Goal: Information Seeking & Learning: Learn about a topic

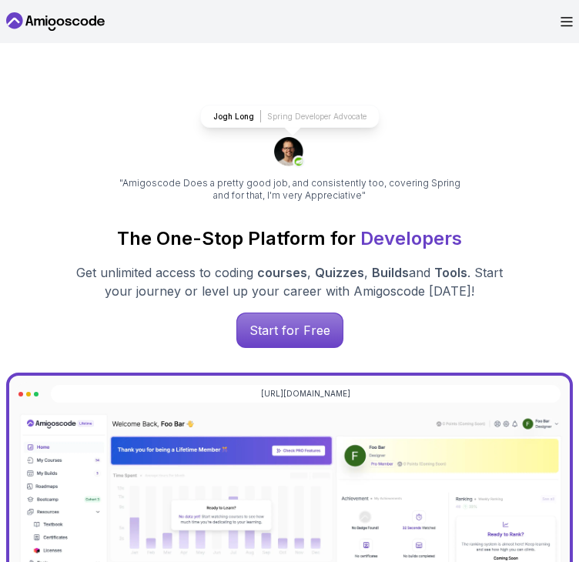
click at [563, 20] on icon "Open Menu" at bounding box center [567, 22] width 12 height 10
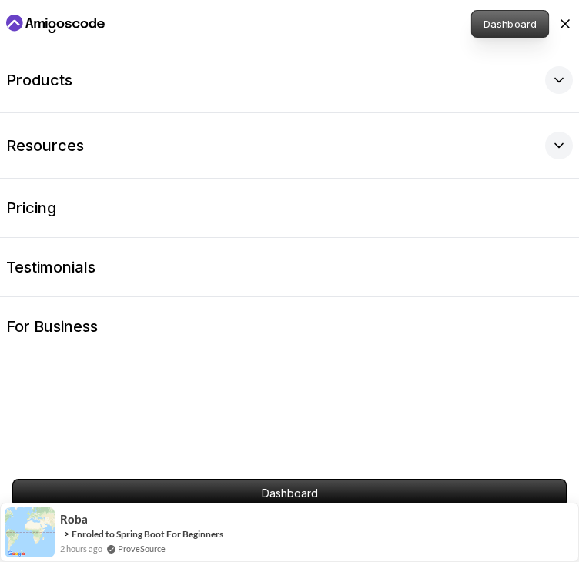
click at [514, 27] on p "Dashboard" at bounding box center [510, 24] width 77 height 26
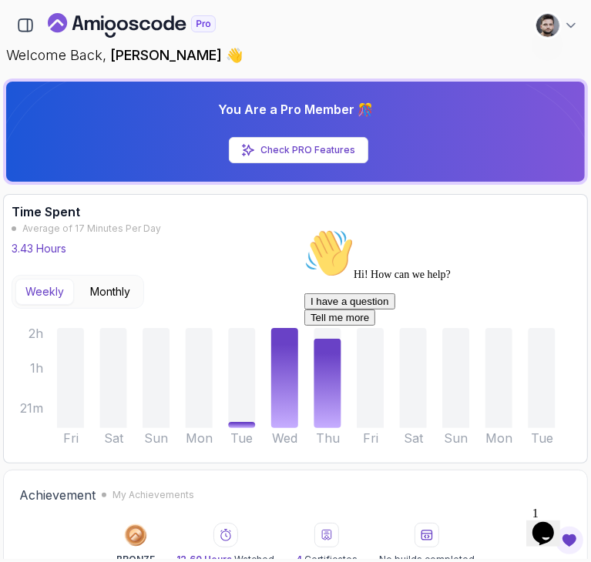
click at [471, 109] on div "You Are a Pro Member 🎊 Check PRO Features" at bounding box center [295, 131] width 566 height 75
click at [340, 109] on p "You Are a Pro Member 🎊" at bounding box center [295, 109] width 155 height 18
click at [345, 136] on div "You Are a Pro Member 🎊 Check PRO Features" at bounding box center [295, 131] width 566 height 75
click at [339, 146] on link "Check PRO Features" at bounding box center [307, 150] width 95 height 12
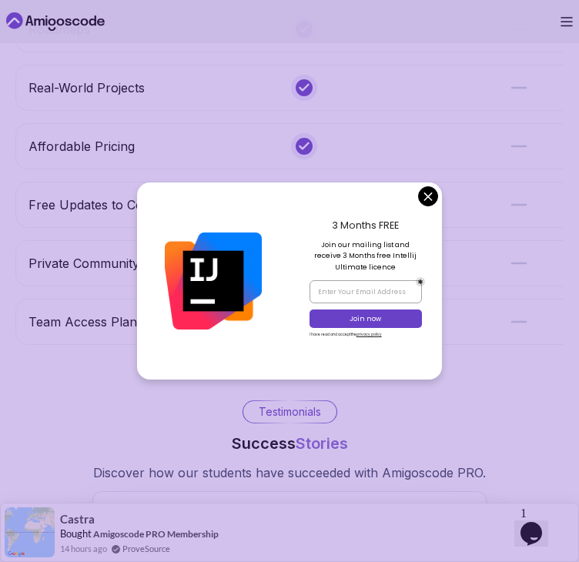
scroll to position [561, 0]
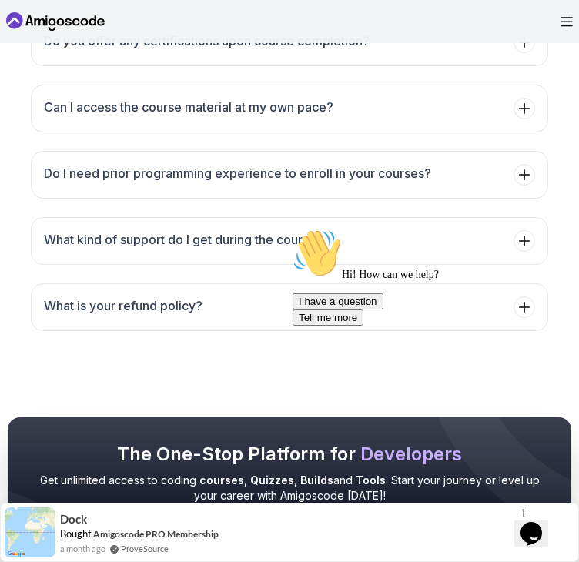
scroll to position [2024, 0]
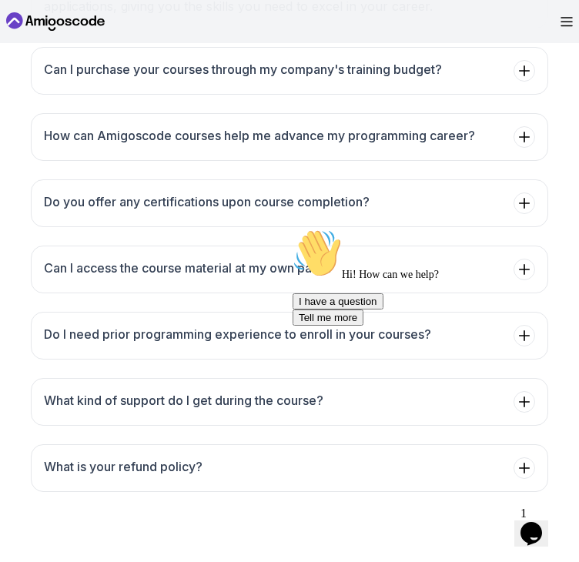
click at [549, 229] on div "Chat attention grabber" at bounding box center [431, 229] width 277 height 0
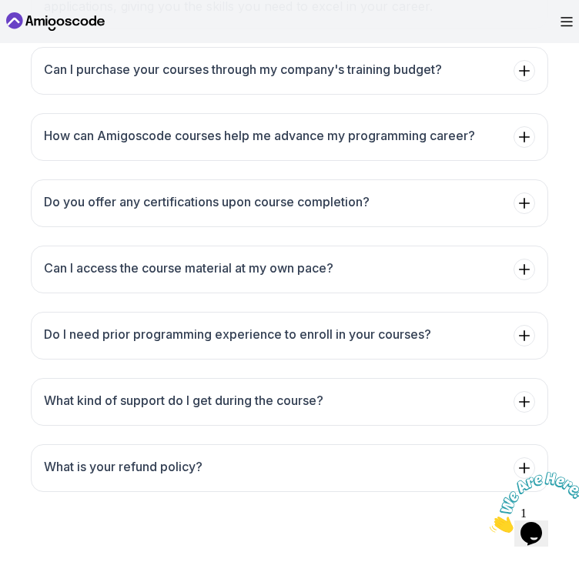
click at [490, 522] on icon "Close" at bounding box center [490, 528] width 0 height 13
click at [537, 531] on icon "Chat widget" at bounding box center [532, 533] width 22 height 23
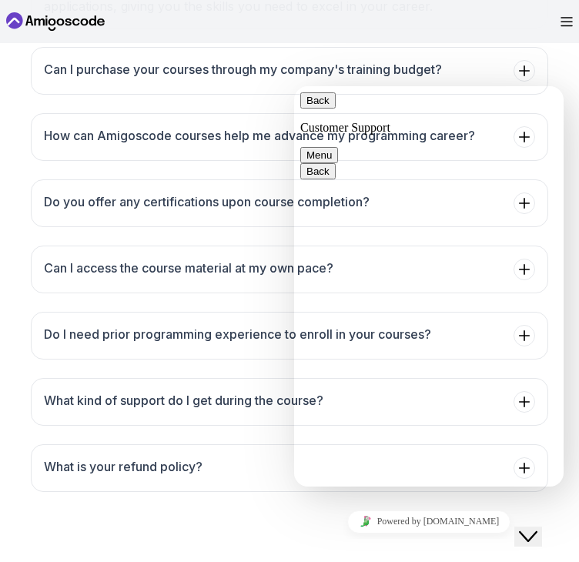
click at [537, 531] on icon "Close Chat This icon closes the chat window." at bounding box center [528, 536] width 18 height 18
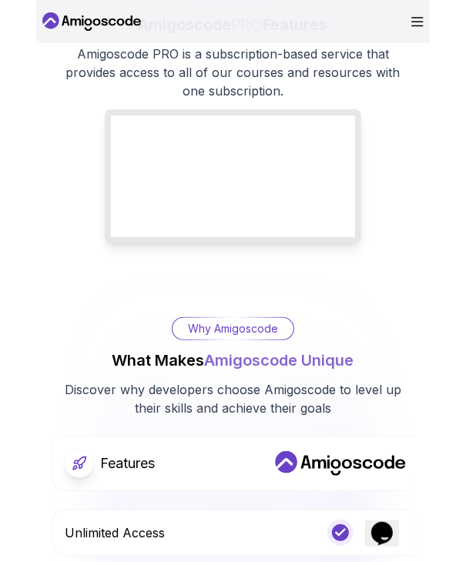
scroll to position [0, 0]
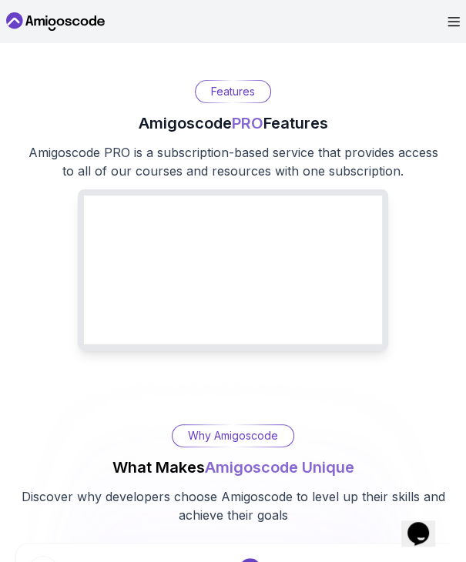
click at [49, 18] on icon at bounding box center [55, 21] width 99 height 25
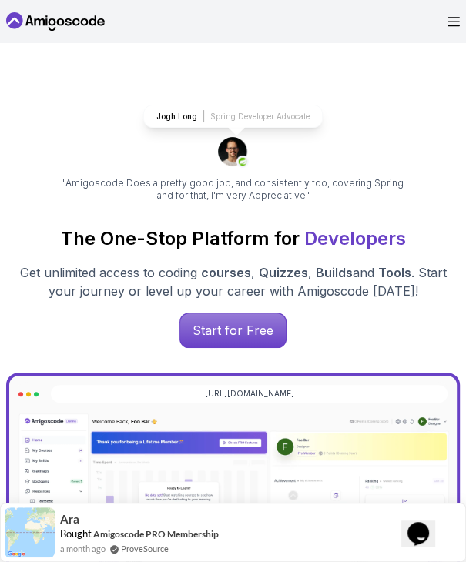
click at [444, 18] on div "Dashboard" at bounding box center [449, 22] width 22 height 10
click at [444, 26] on nav "Products Resources Pricing Testimonials For Business Dashboard" at bounding box center [233, 21] width 454 height 43
click at [453, 25] on icon "Open Menu" at bounding box center [453, 22] width 11 height 8
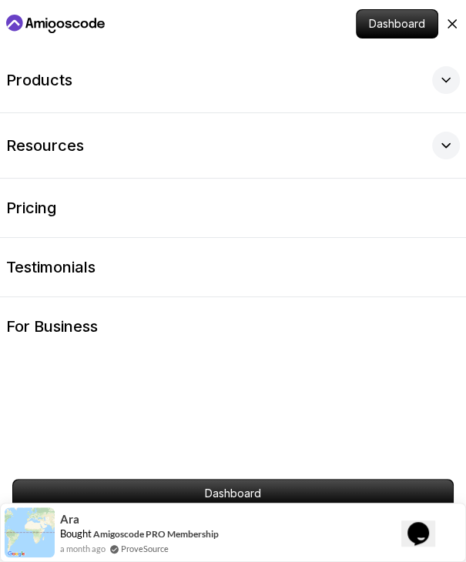
click at [54, 44] on div "Dashboard" at bounding box center [233, 24] width 466 height 48
click at [58, 29] on icon "Home page" at bounding box center [55, 24] width 99 height 25
click at [370, 25] on p "Dashboard" at bounding box center [397, 24] width 77 height 26
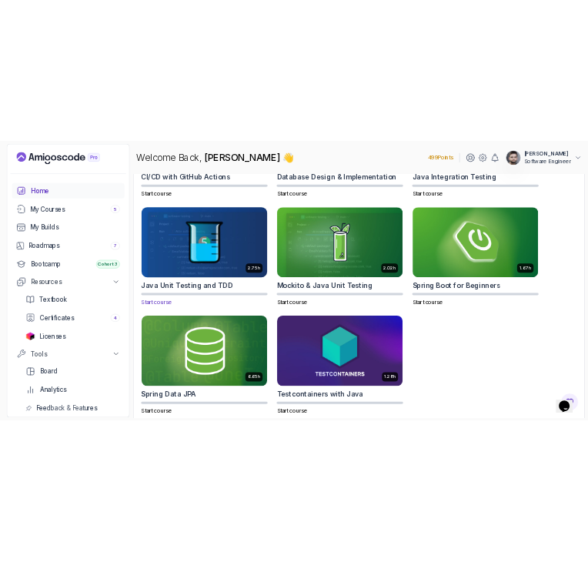
scroll to position [634, 0]
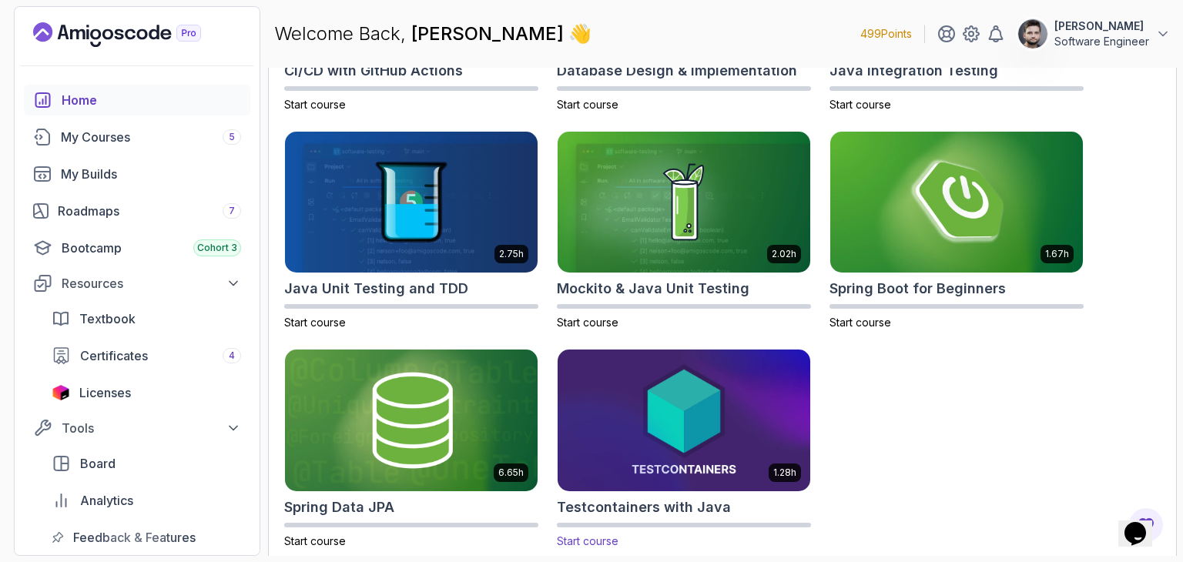
click at [578, 447] on img at bounding box center [683, 420] width 265 height 149
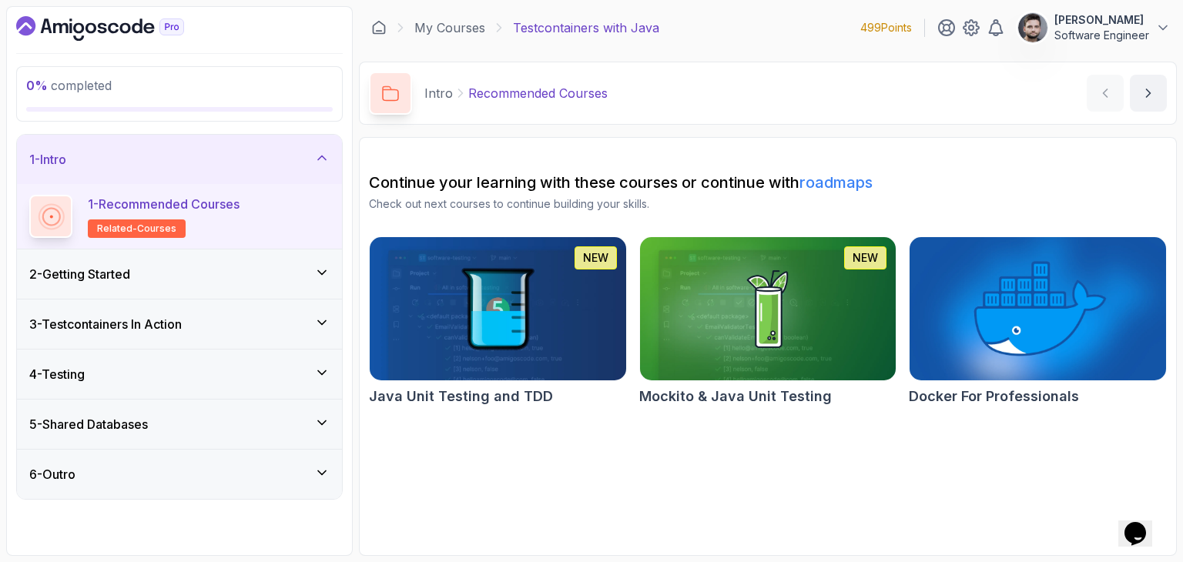
click at [578, 438] on section "Continue your learning with these courses or continue with roadmaps Check out n…" at bounding box center [768, 346] width 818 height 419
click at [578, 362] on img at bounding box center [1037, 308] width 269 height 151
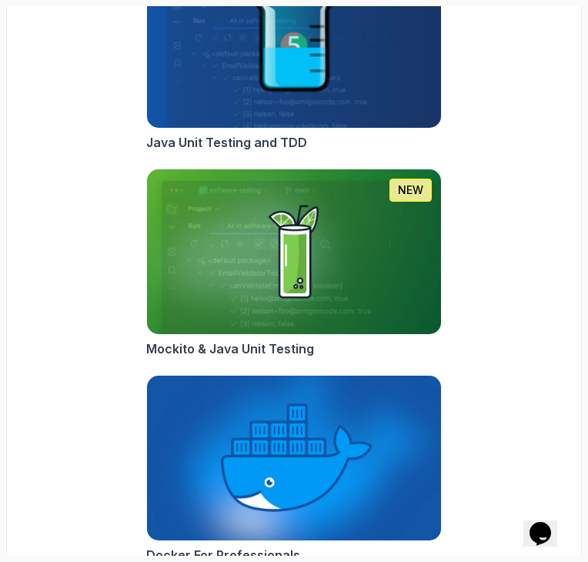
scroll to position [346, 0]
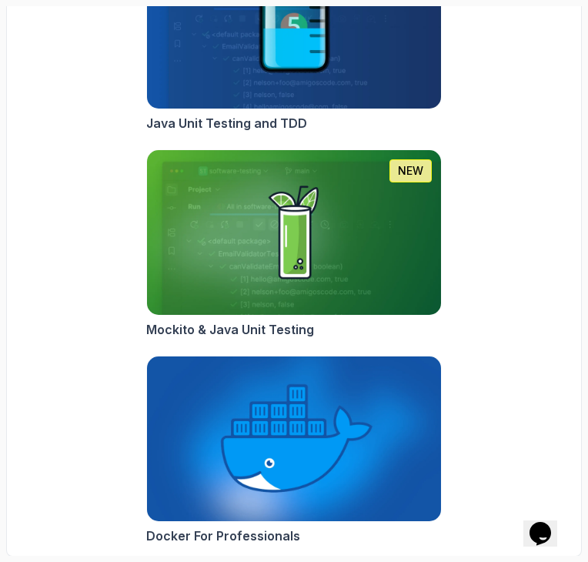
click at [293, 267] on img at bounding box center [293, 232] width 309 height 173
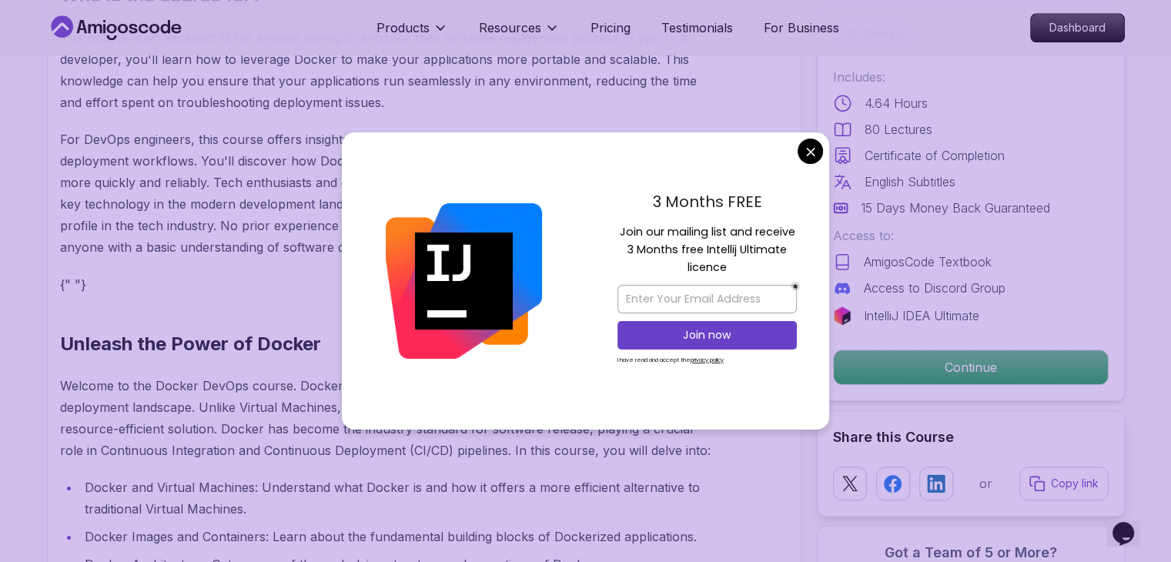
scroll to position [1617, 0]
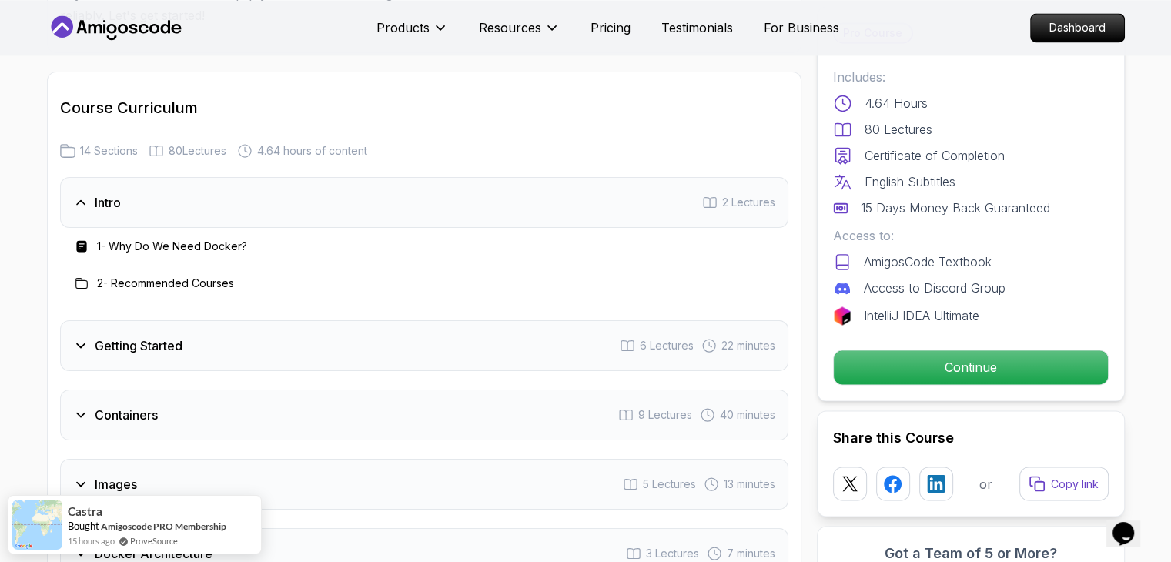
scroll to position [2541, 0]
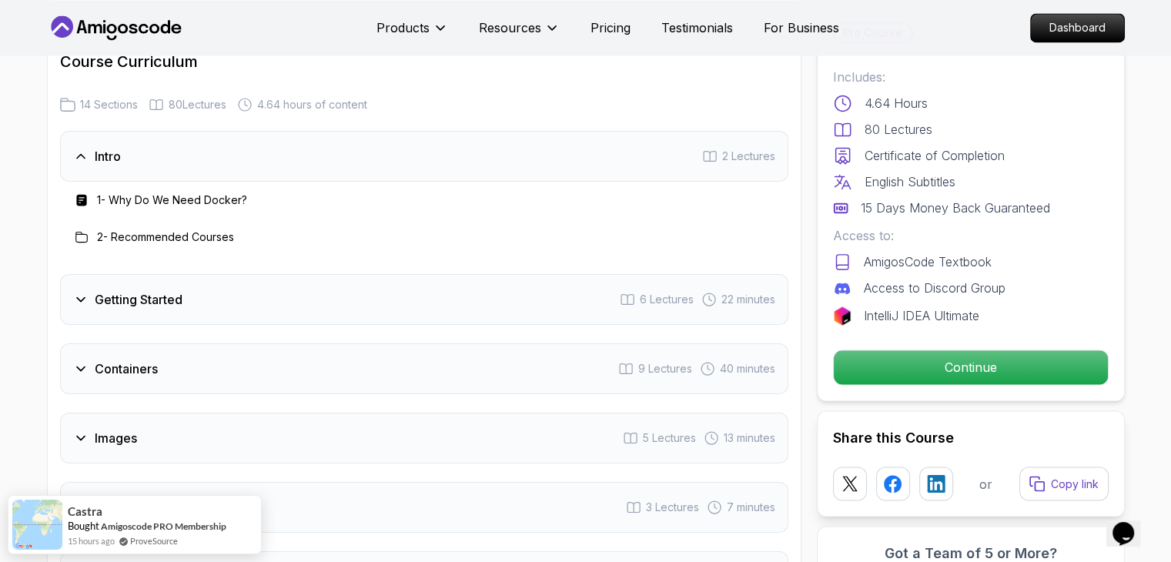
click at [375, 307] on div "Getting Started 6 Lectures 22 minutes" at bounding box center [424, 299] width 728 height 51
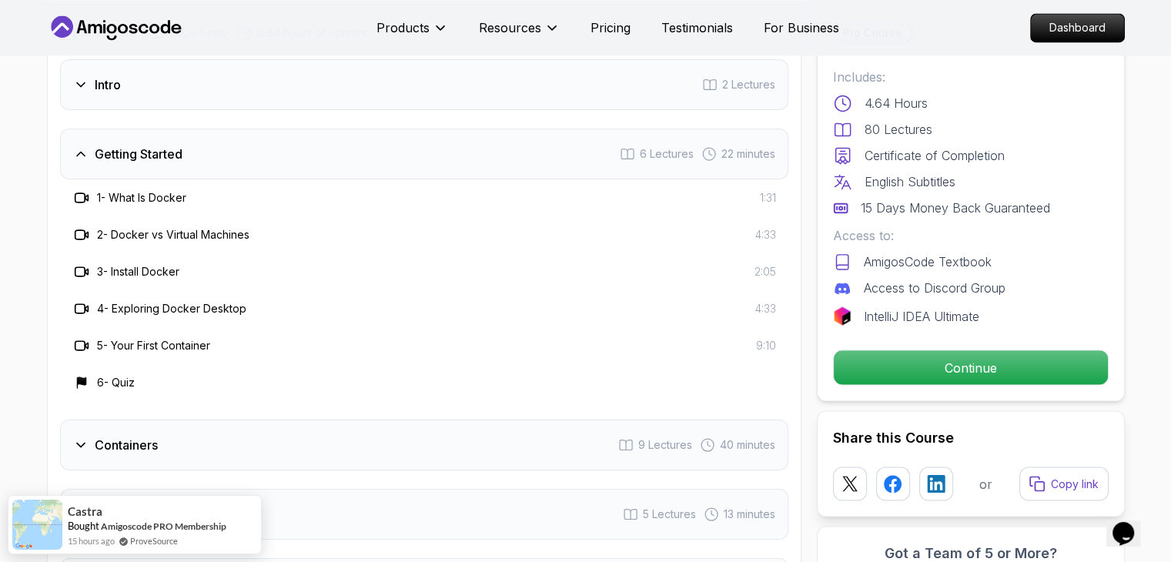
scroll to position [2695, 0]
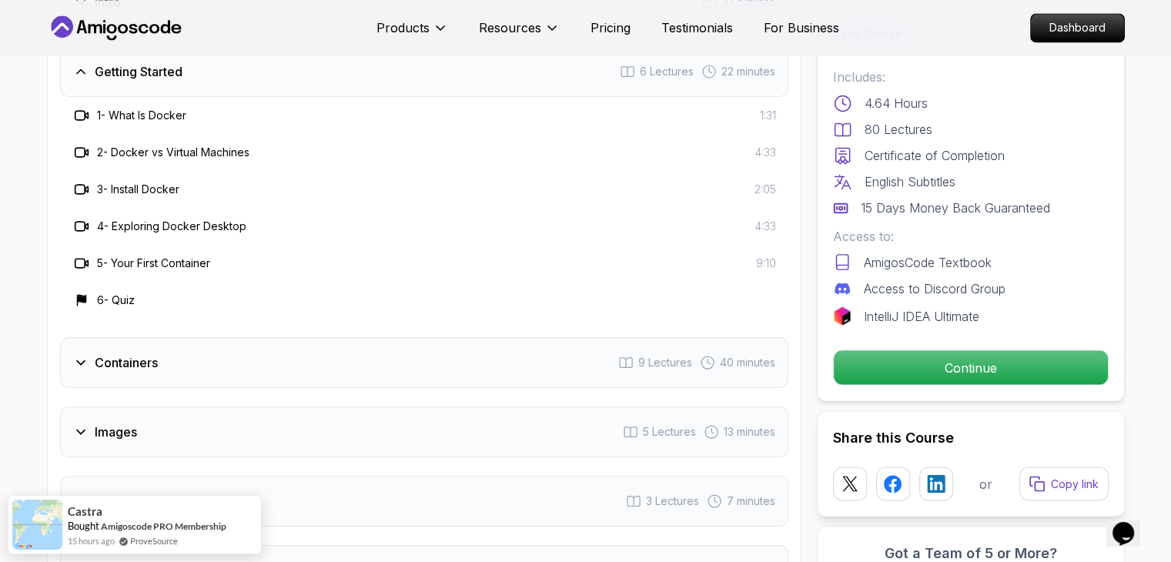
click at [394, 370] on div "Containers 9 Lectures 40 minutes" at bounding box center [424, 362] width 728 height 51
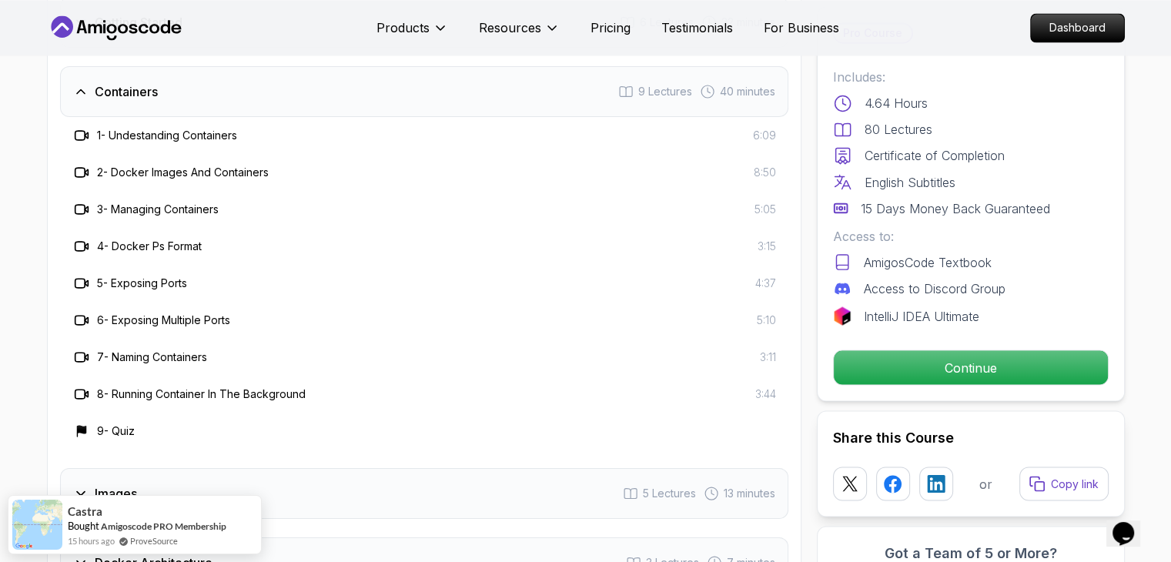
scroll to position [2849, 0]
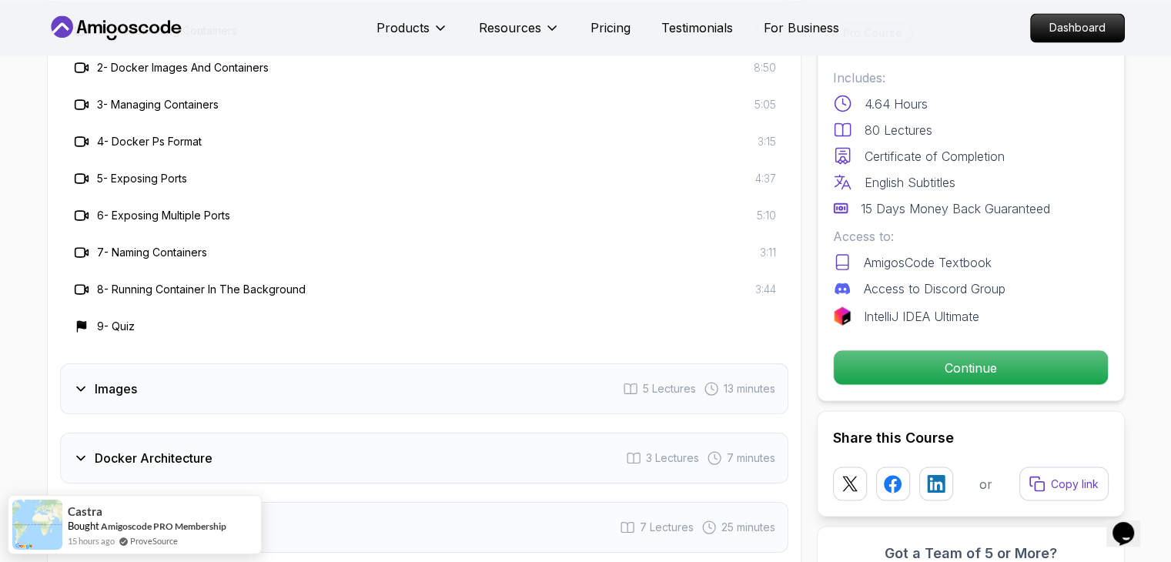
click at [402, 392] on div "Images 5 Lectures 13 minutes" at bounding box center [424, 388] width 728 height 51
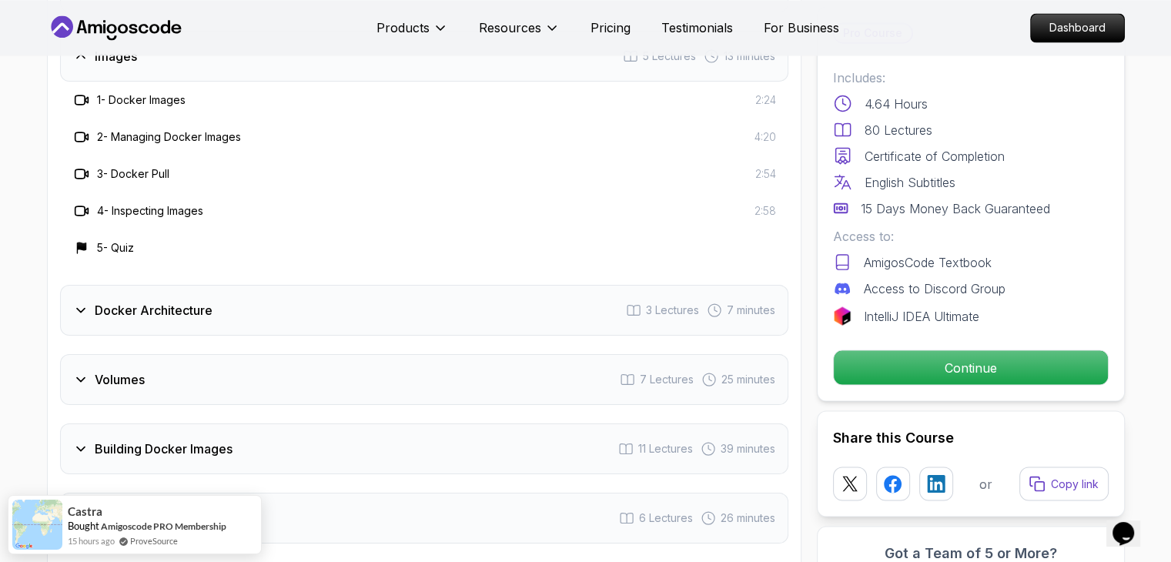
click at [403, 354] on div "Volumes 7 Lectures 25 minutes" at bounding box center [424, 379] width 728 height 51
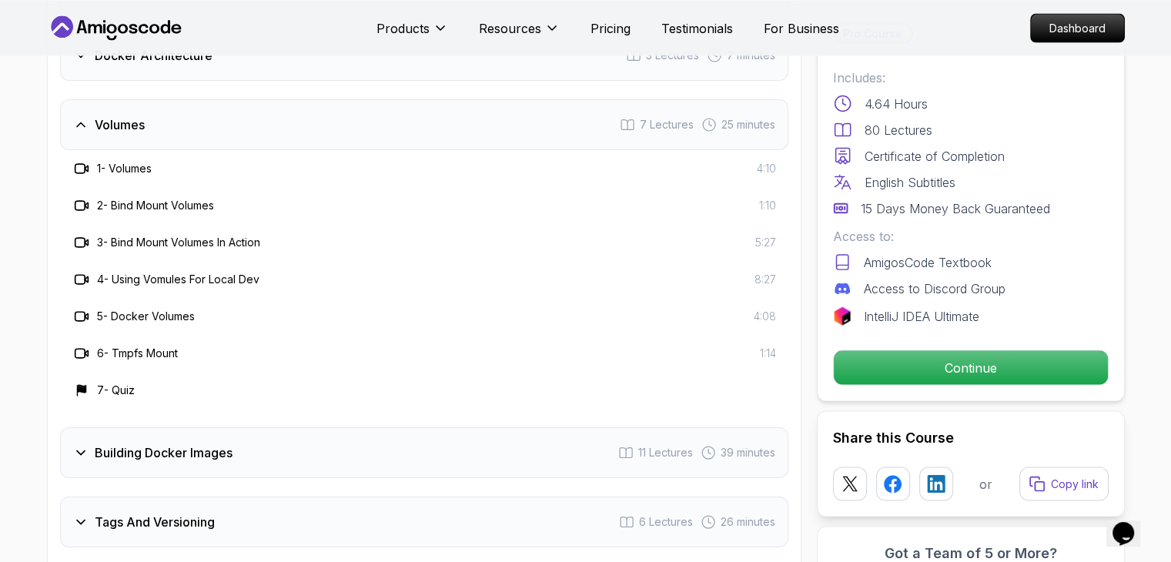
scroll to position [3003, 0]
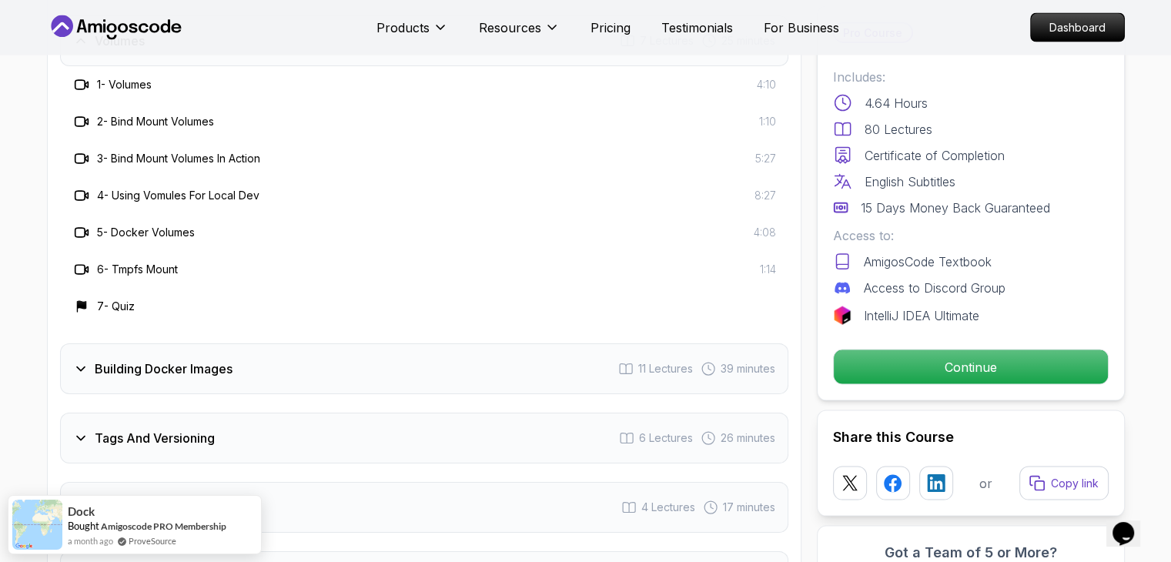
click at [405, 352] on div "Building Docker Images 11 Lectures 39 minutes" at bounding box center [424, 368] width 728 height 51
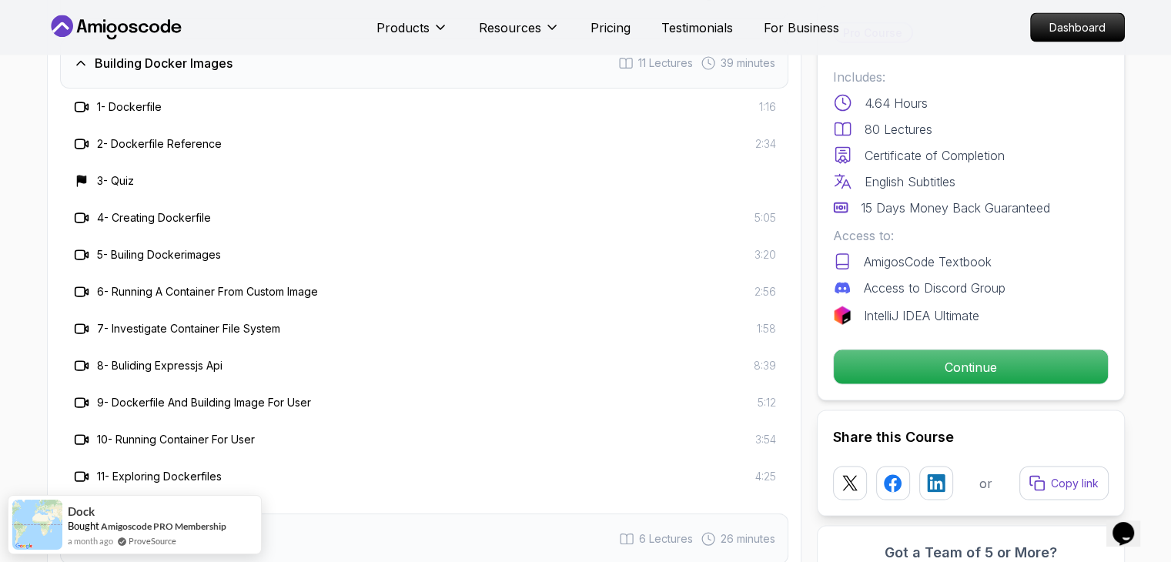
scroll to position [3080, 0]
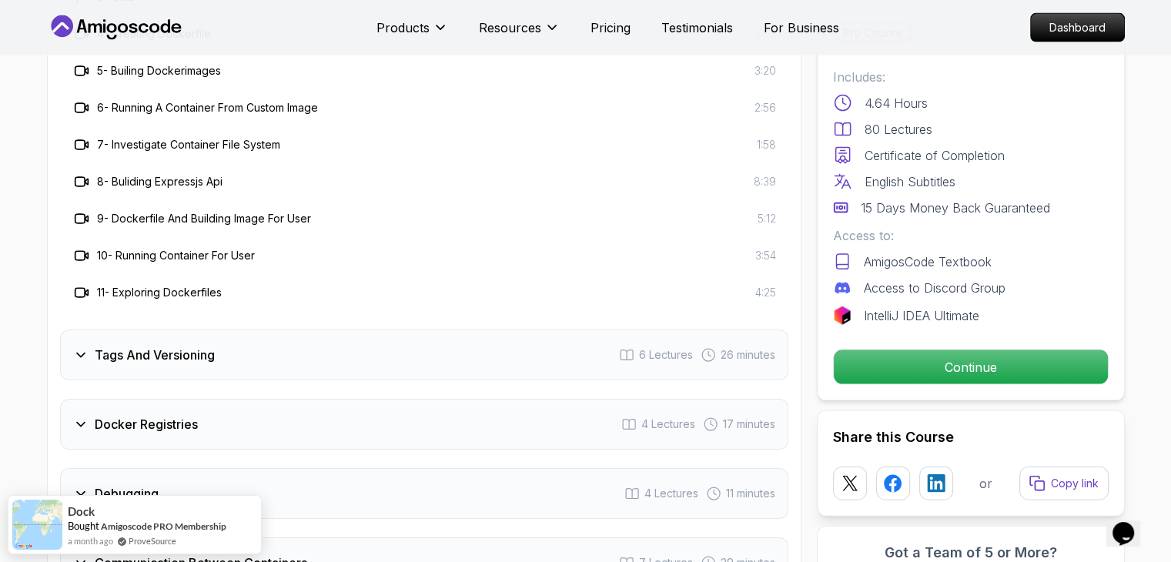
click at [405, 363] on div "Tags And Versioning 6 Lectures 26 minutes" at bounding box center [424, 355] width 728 height 51
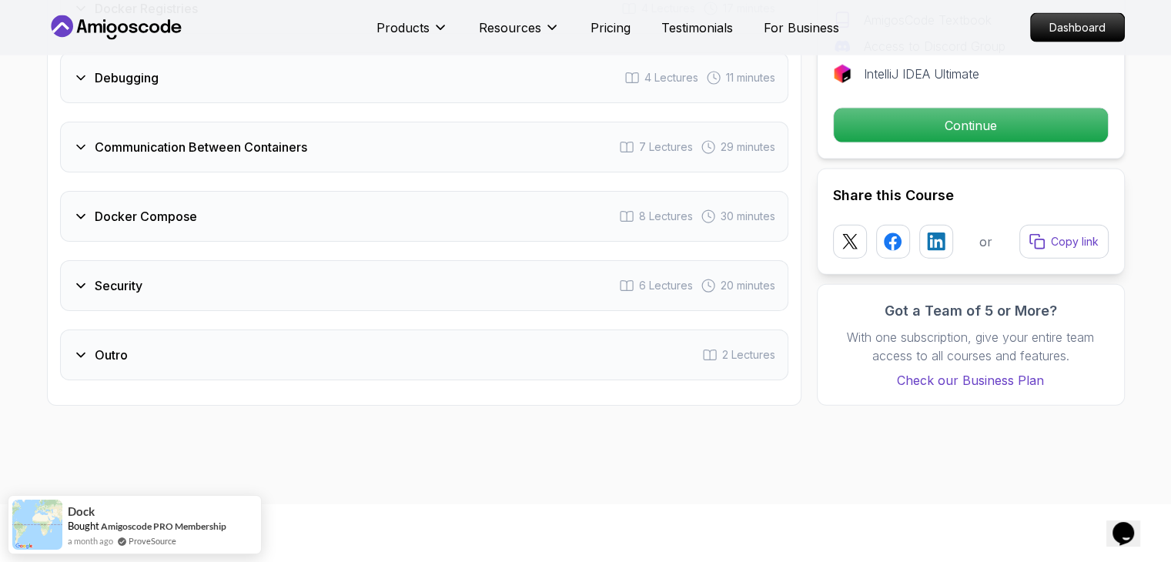
scroll to position [3311, 0]
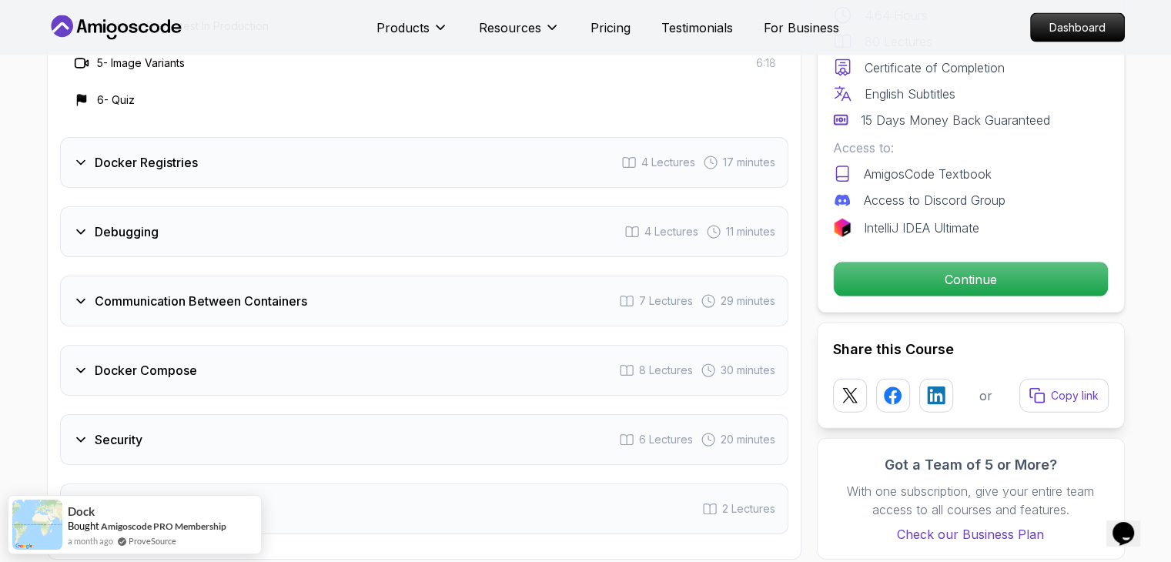
click at [335, 179] on div "Docker Registries 4 Lectures 17 minutes" at bounding box center [424, 162] width 728 height 51
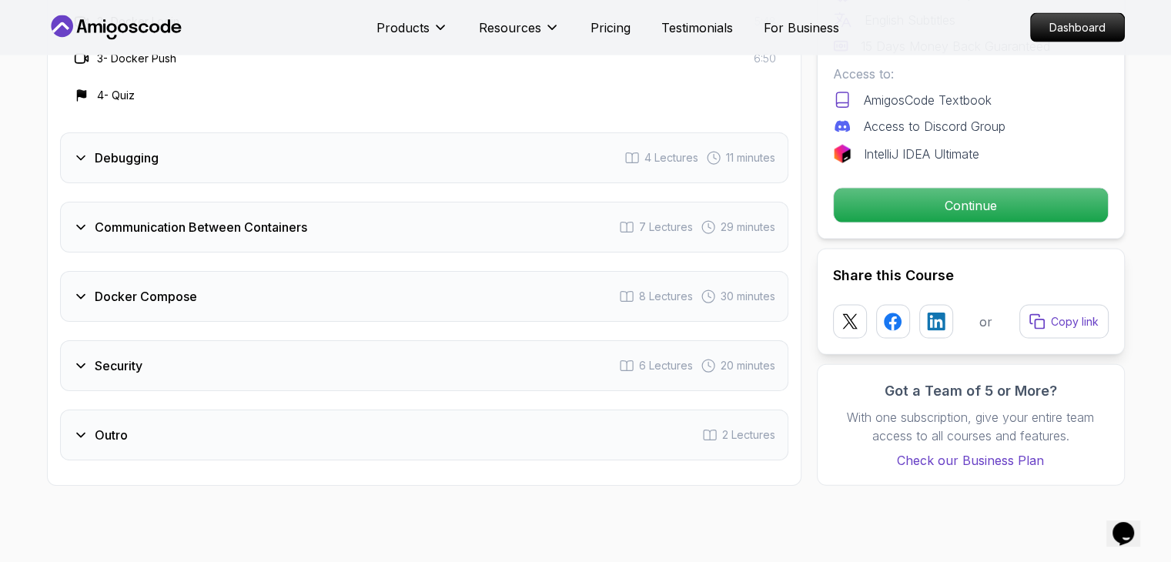
click at [333, 229] on div "Communication Between Containers 7 Lectures 29 minutes" at bounding box center [424, 227] width 728 height 51
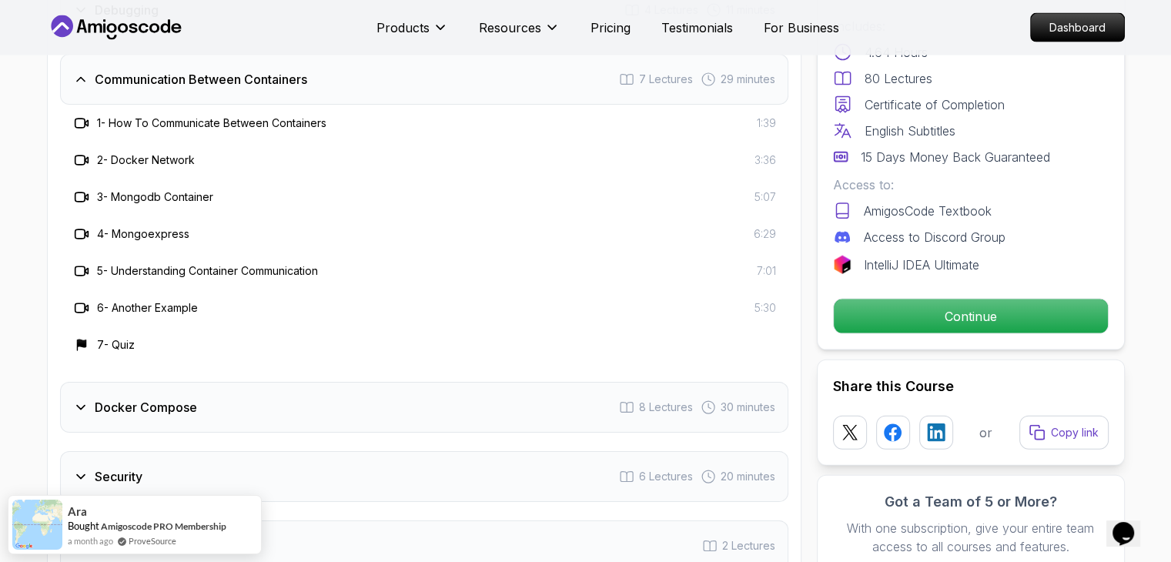
click at [323, 417] on div "Docker Compose 8 Lectures 30 minutes" at bounding box center [424, 407] width 728 height 51
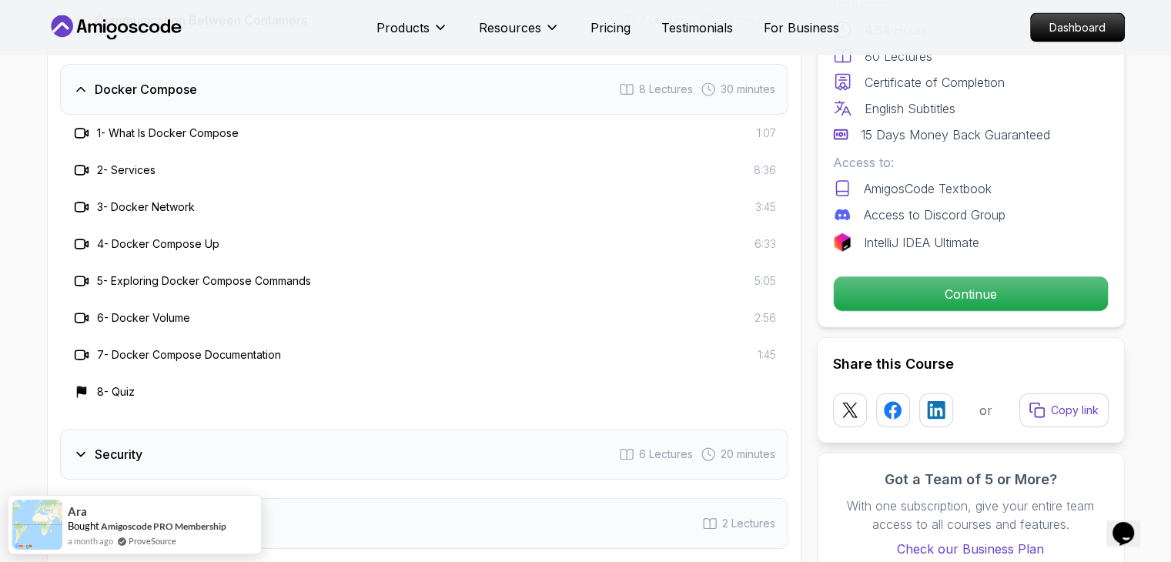
scroll to position [3388, 0]
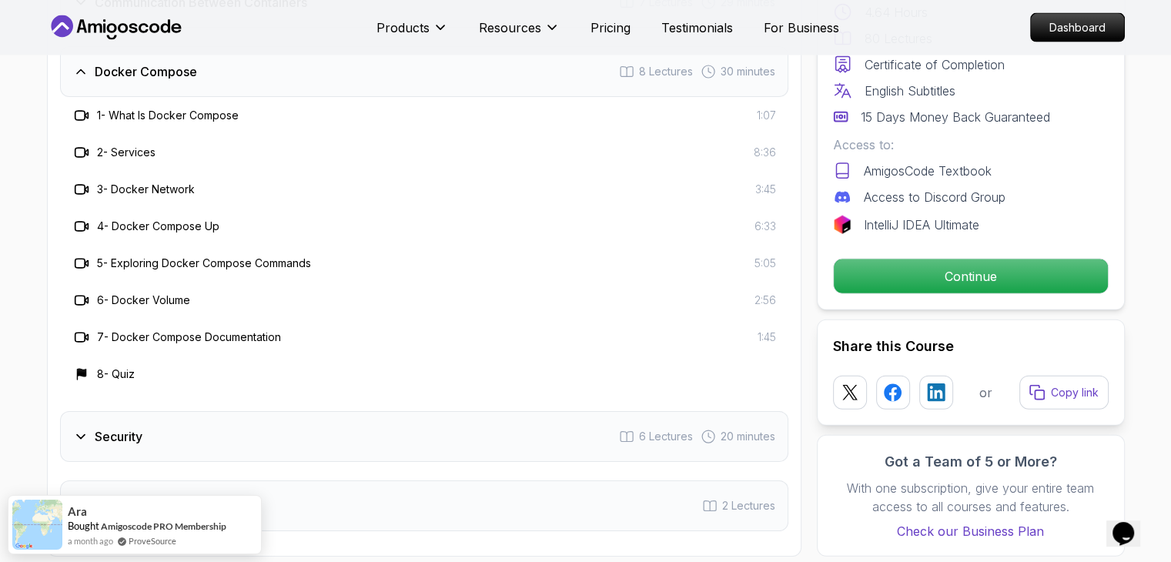
click at [320, 432] on div "Security 6 Lectures 20 minutes" at bounding box center [424, 436] width 728 height 51
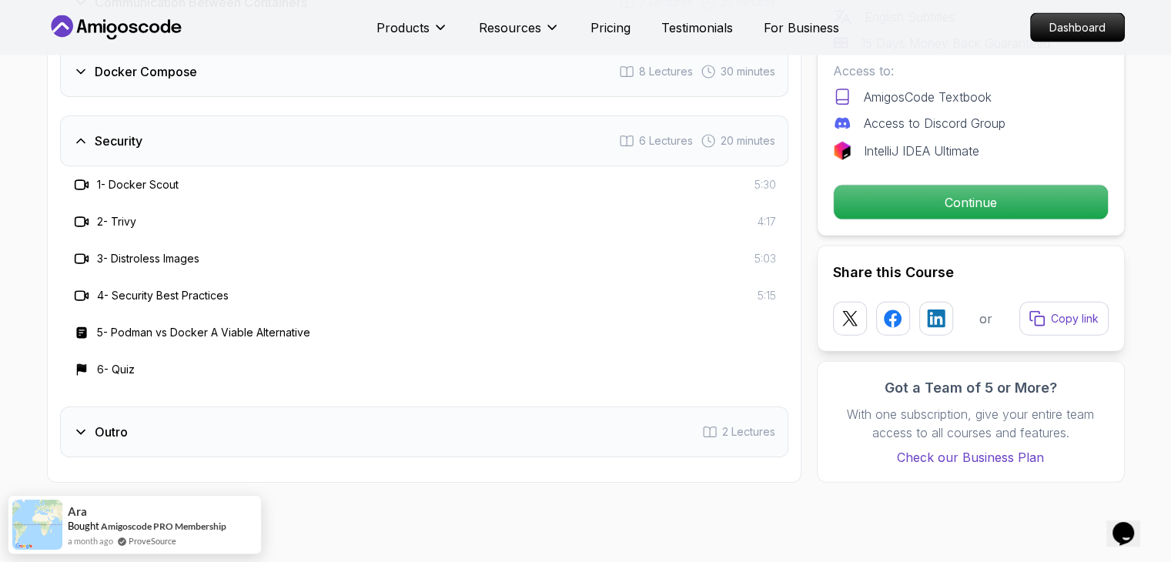
click at [317, 429] on div "Outro 2 Lectures" at bounding box center [424, 432] width 728 height 51
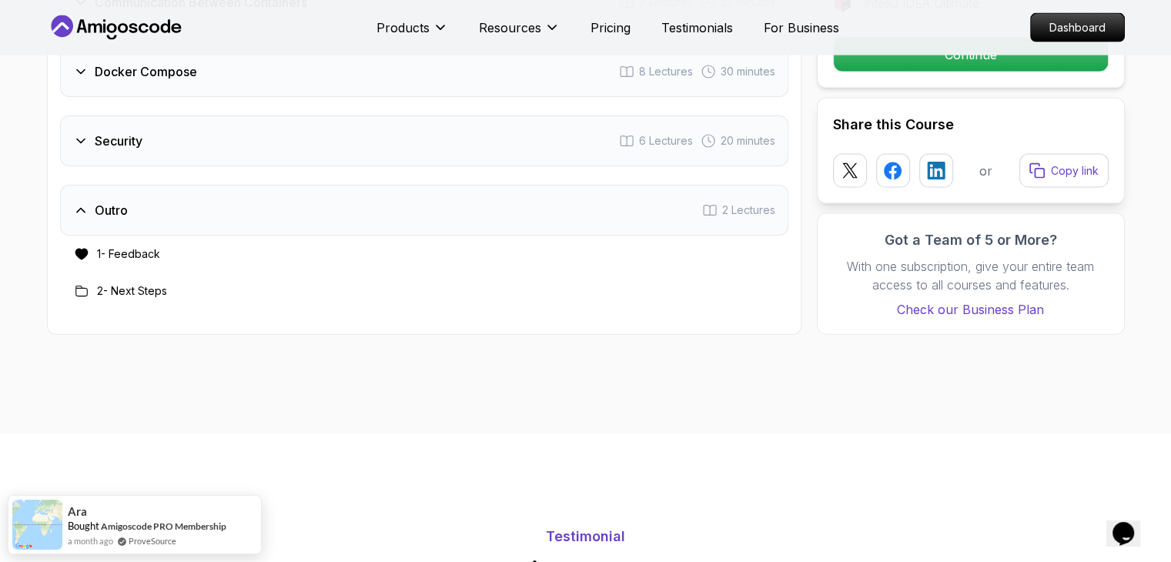
click at [268, 123] on div "Security 6 Lectures 20 minutes" at bounding box center [424, 140] width 728 height 51
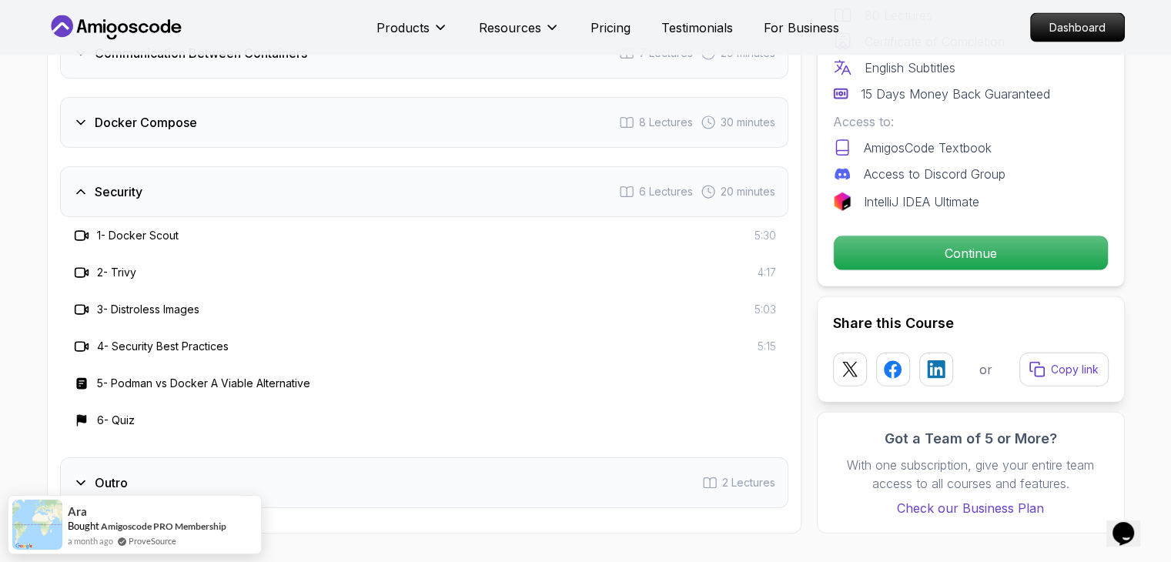
scroll to position [3311, 0]
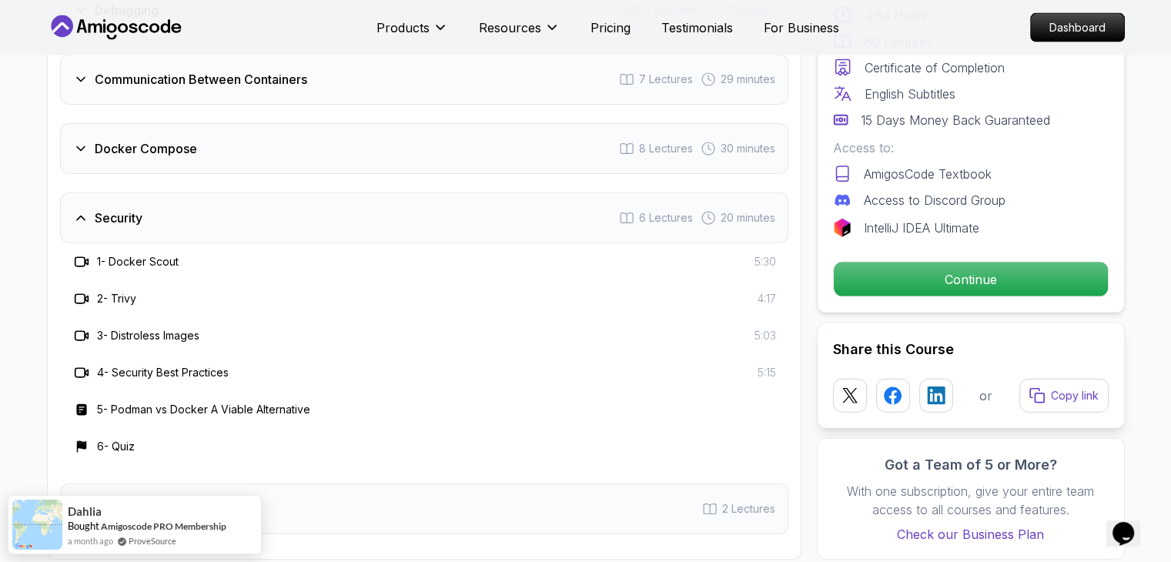
click at [282, 162] on div "Docker Compose 8 Lectures 30 minutes" at bounding box center [424, 148] width 728 height 51
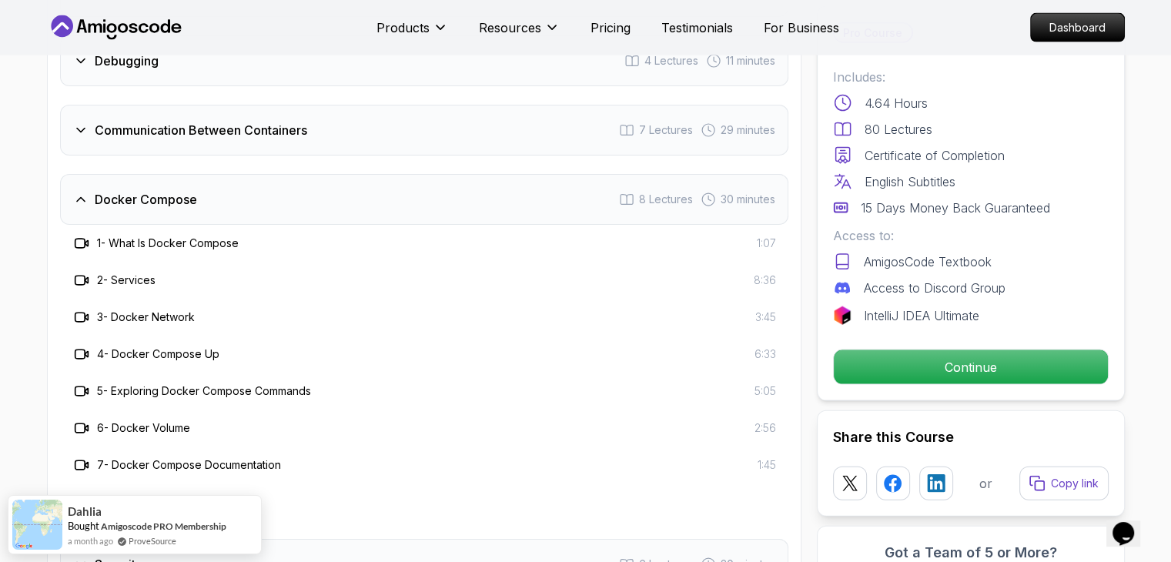
scroll to position [3234, 0]
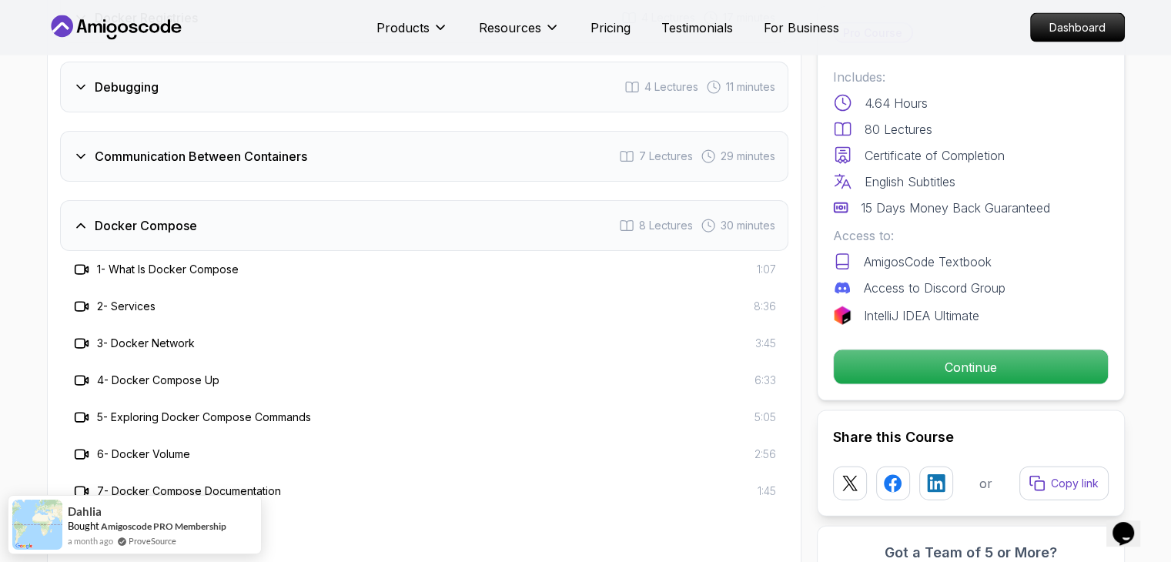
click at [283, 165] on div "Communication Between Containers 7 Lectures 29 minutes" at bounding box center [424, 156] width 728 height 51
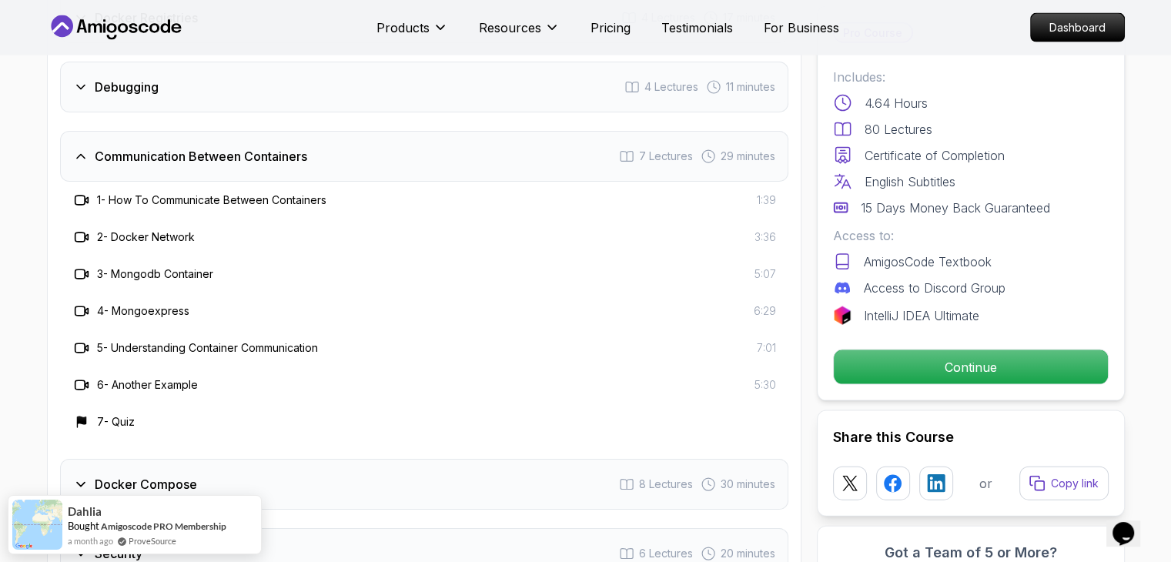
scroll to position [3080, 0]
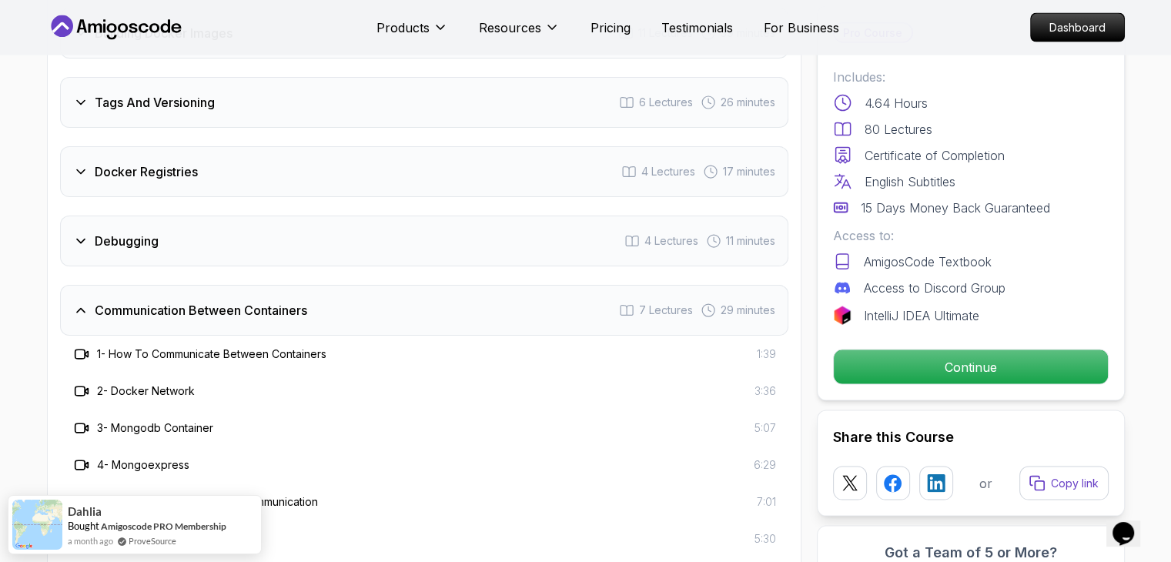
click at [285, 226] on div "Debugging 4 Lectures 11 minutes" at bounding box center [424, 241] width 728 height 51
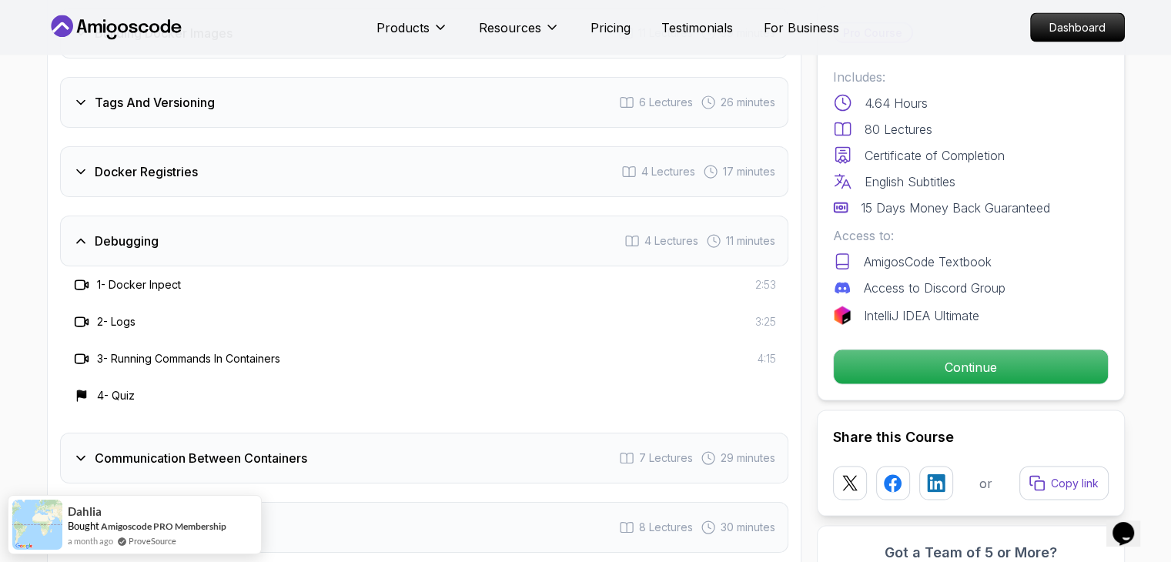
click at [280, 169] on div "Docker Registries 4 Lectures 17 minutes" at bounding box center [424, 171] width 728 height 51
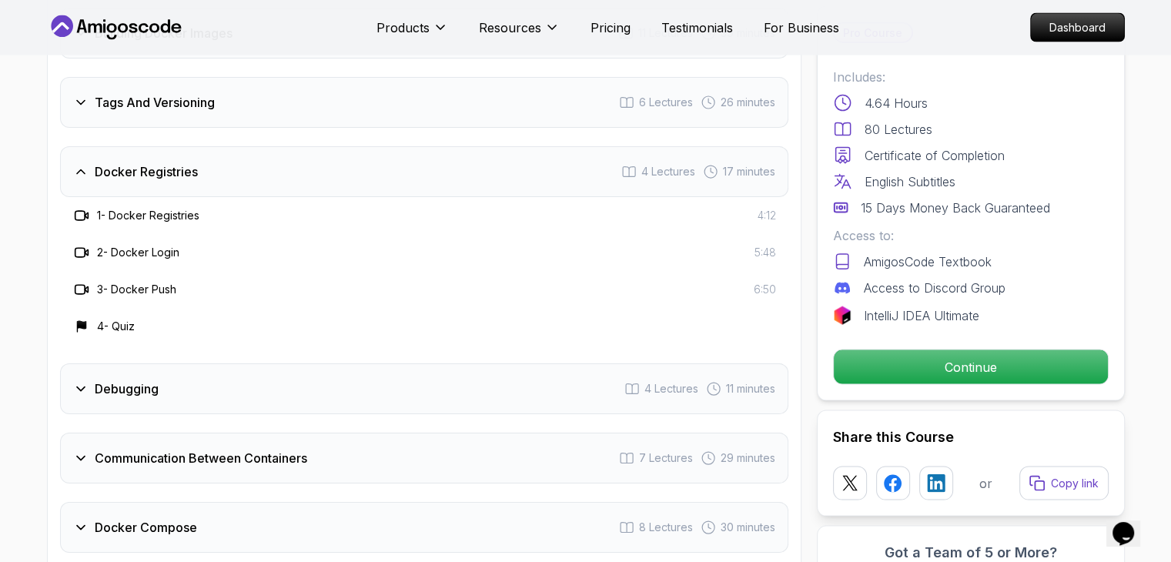
click at [298, 109] on div "Tags And Versioning 6 Lectures 26 minutes" at bounding box center [424, 102] width 728 height 51
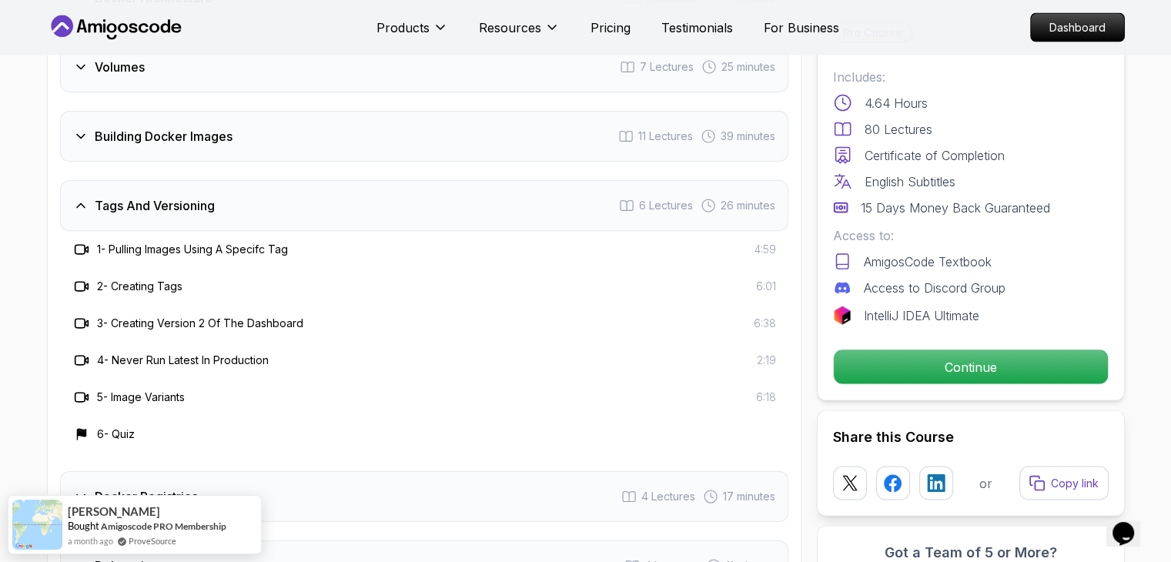
scroll to position [2849, 0]
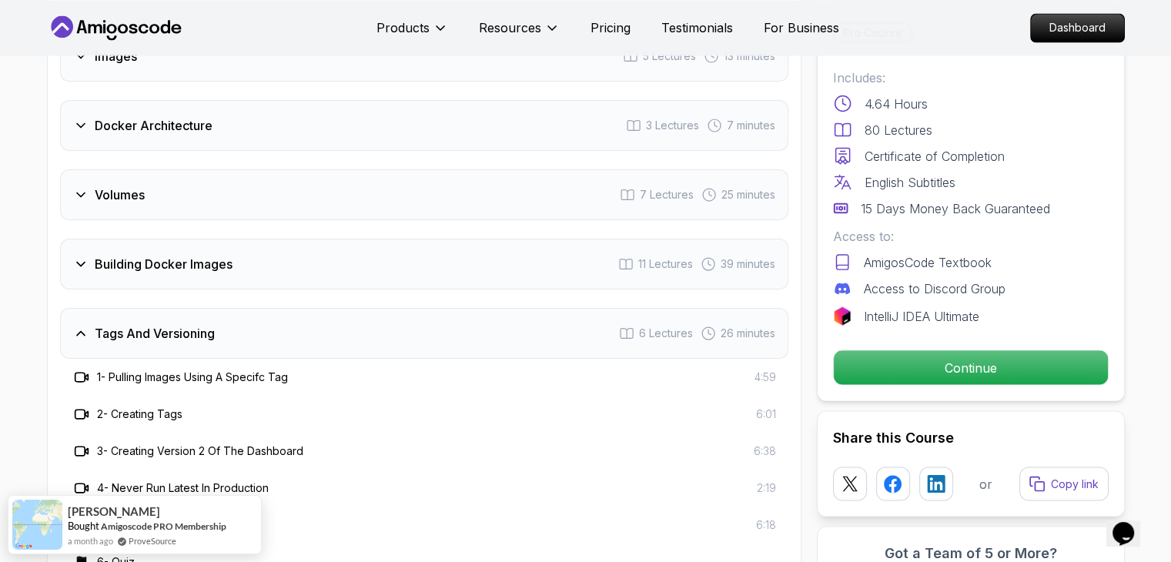
click at [299, 249] on div "Building Docker Images 11 Lectures 39 minutes" at bounding box center [424, 264] width 728 height 51
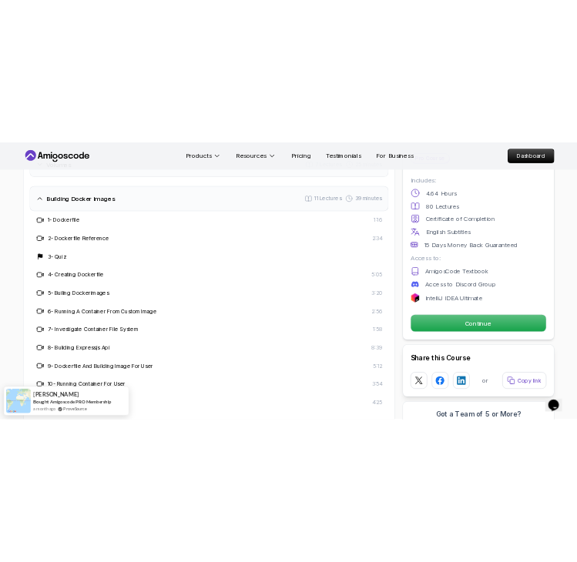
scroll to position [2926, 0]
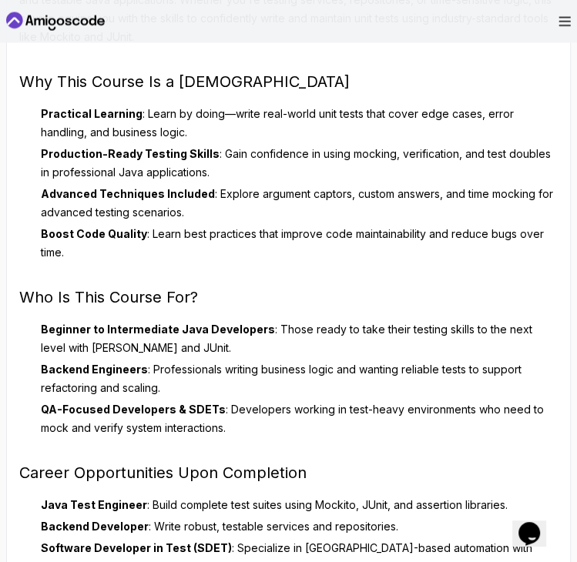
scroll to position [1771, 0]
